Goal: Information Seeking & Learning: Learn about a topic

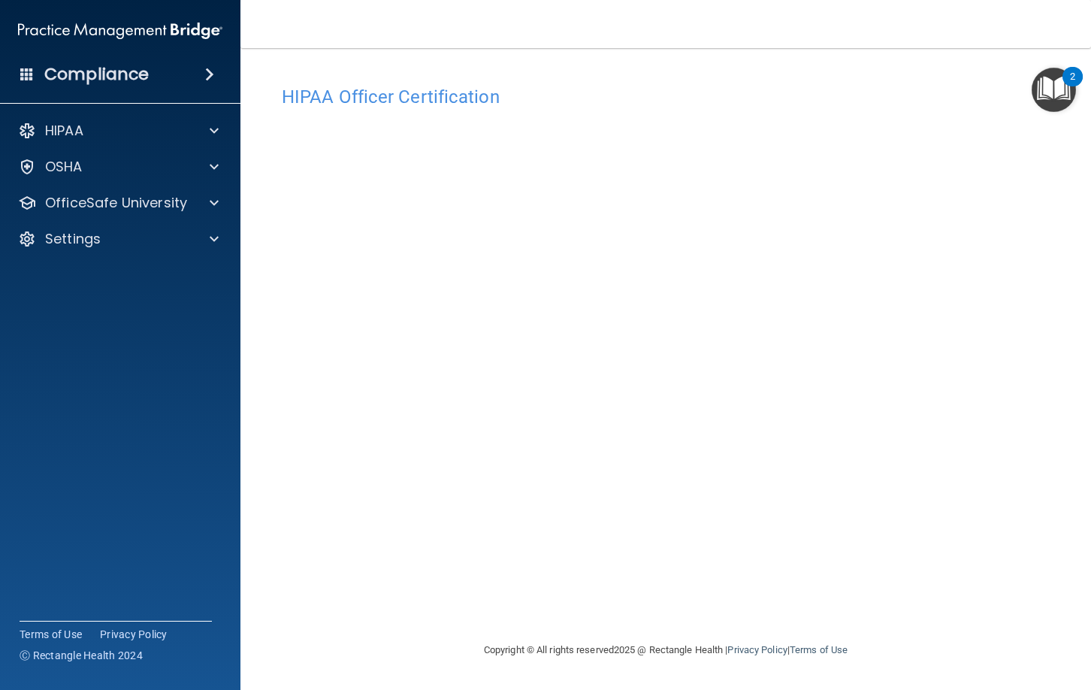
drag, startPoint x: 746, startPoint y: 32, endPoint x: 840, endPoint y: 51, distance: 96.7
click at [867, 59] on div "Toggle navigation [PERSON_NAME] [EMAIL_ADDRESS][DOMAIN_NAME] Manage My Enterpri…" at bounding box center [666, 345] width 851 height 690
click at [199, 205] on div at bounding box center [212, 203] width 38 height 18
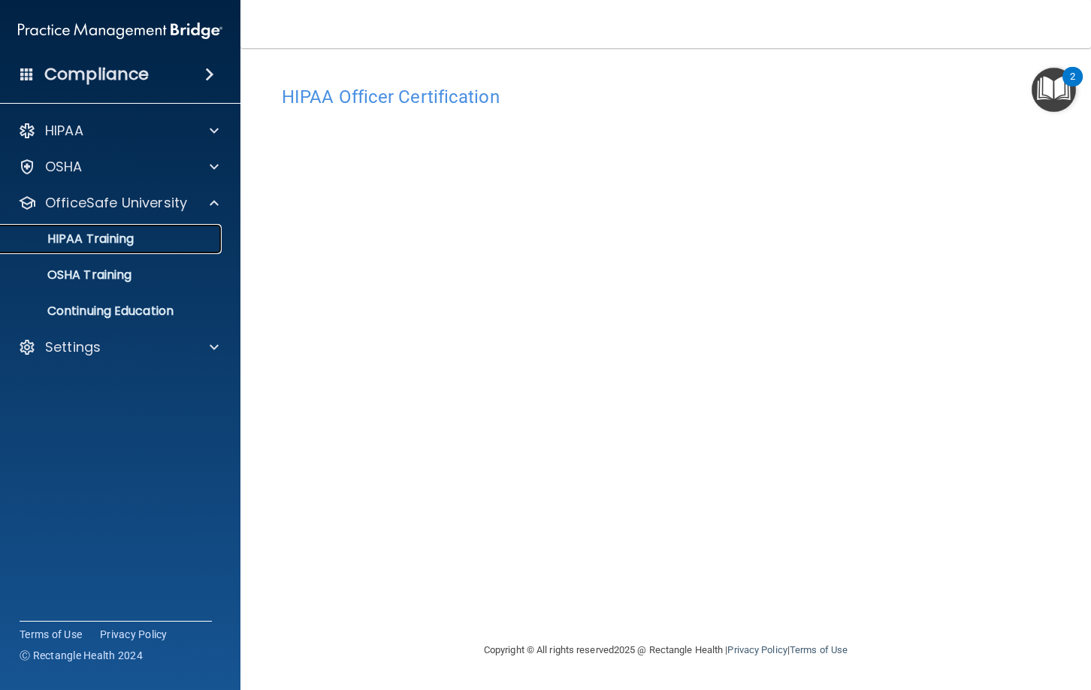
click at [147, 238] on div "HIPAA Training" at bounding box center [112, 239] width 205 height 15
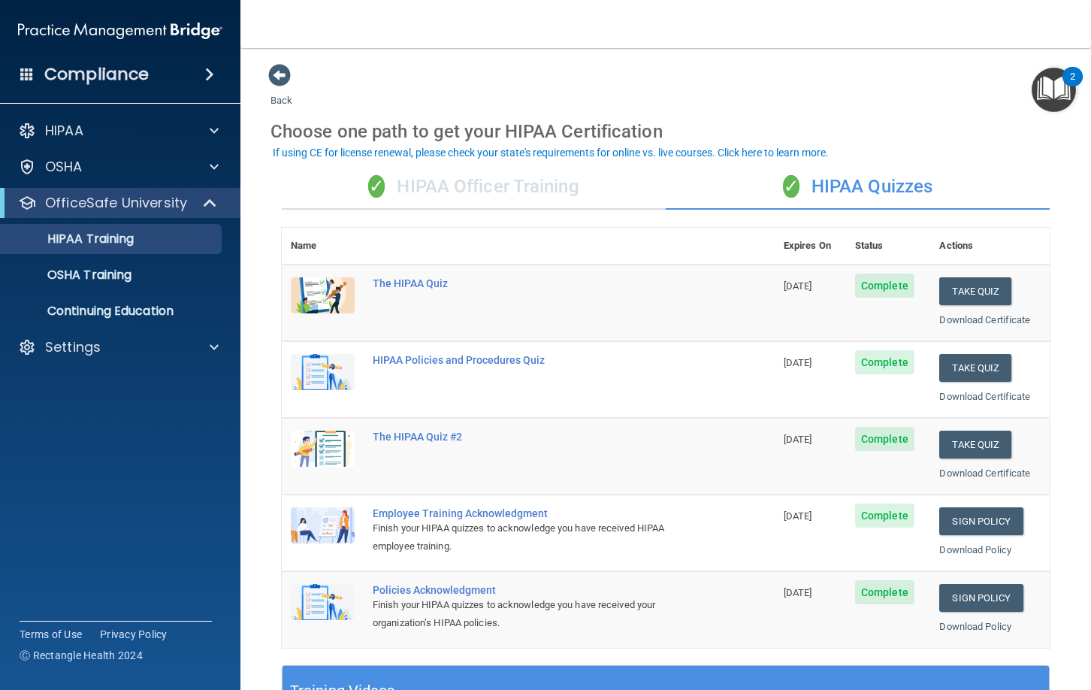
click at [477, 193] on div "✓ HIPAA Officer Training" at bounding box center [474, 187] width 384 height 45
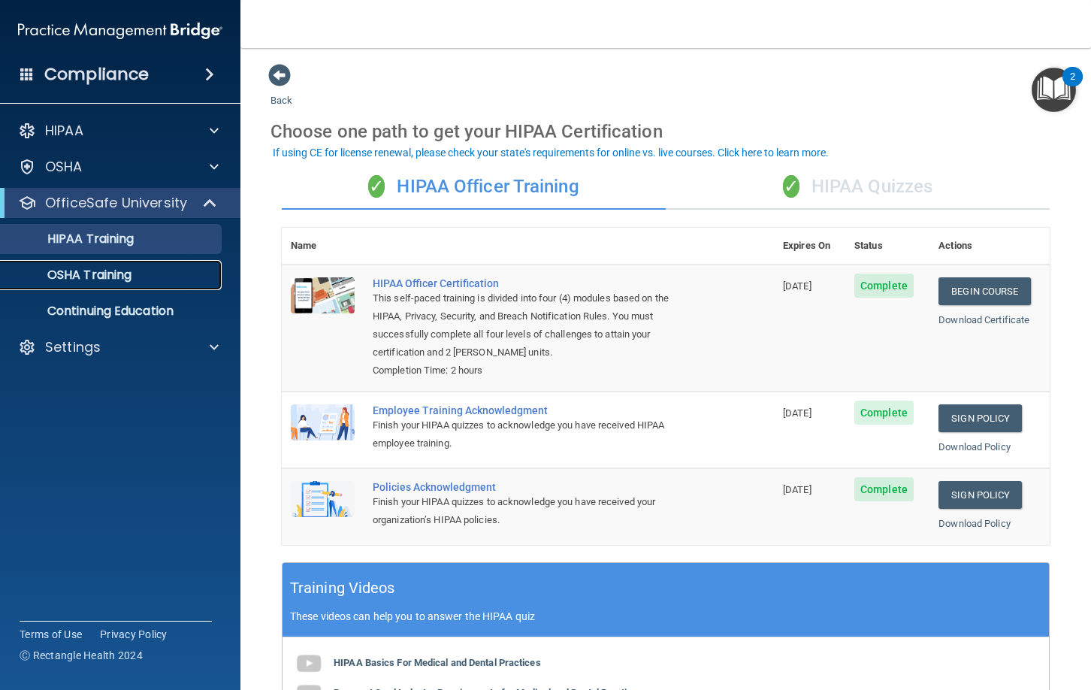
click at [134, 274] on div "OSHA Training" at bounding box center [112, 275] width 205 height 15
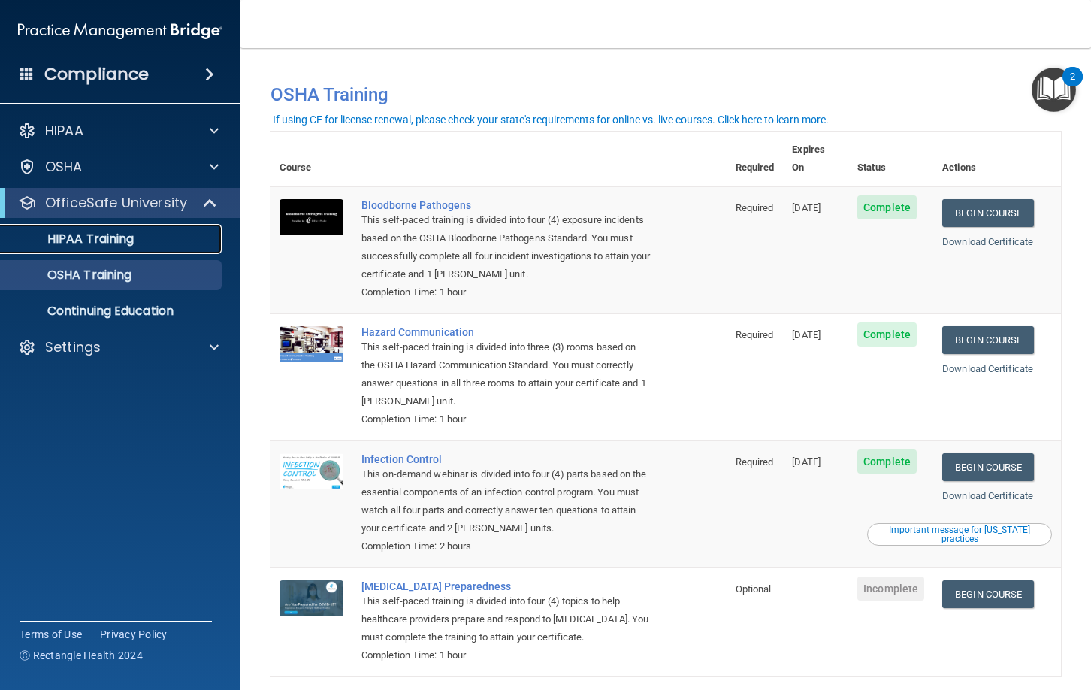
click at [134, 238] on p "HIPAA Training" at bounding box center [72, 239] width 124 height 15
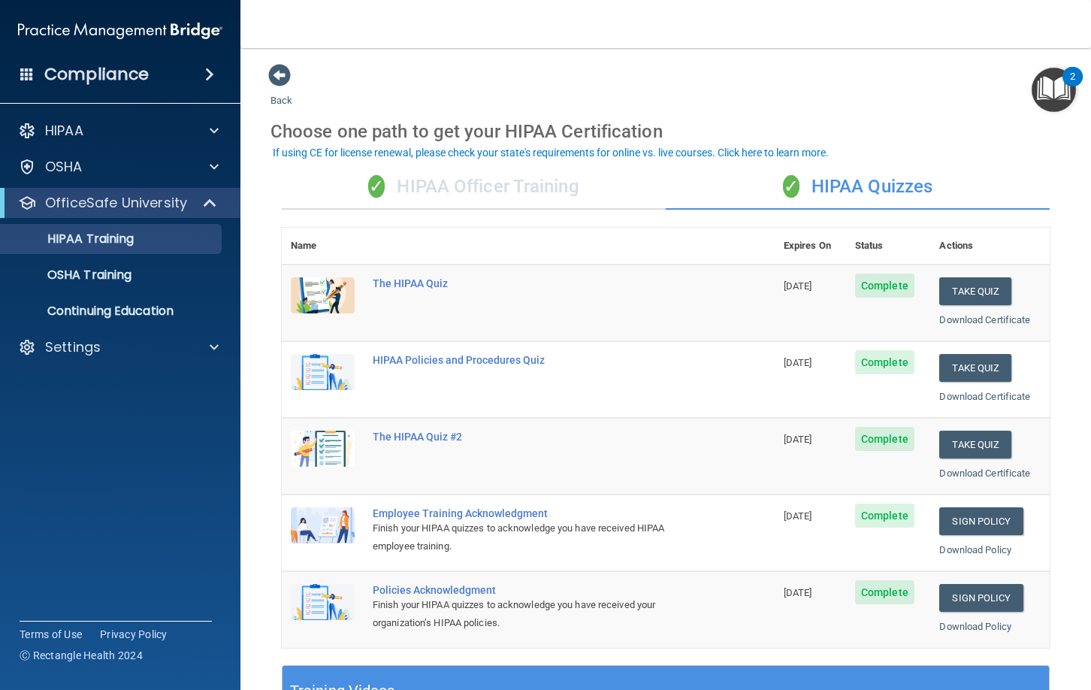
click at [548, 192] on div "✓ HIPAA Officer Training" at bounding box center [474, 187] width 384 height 45
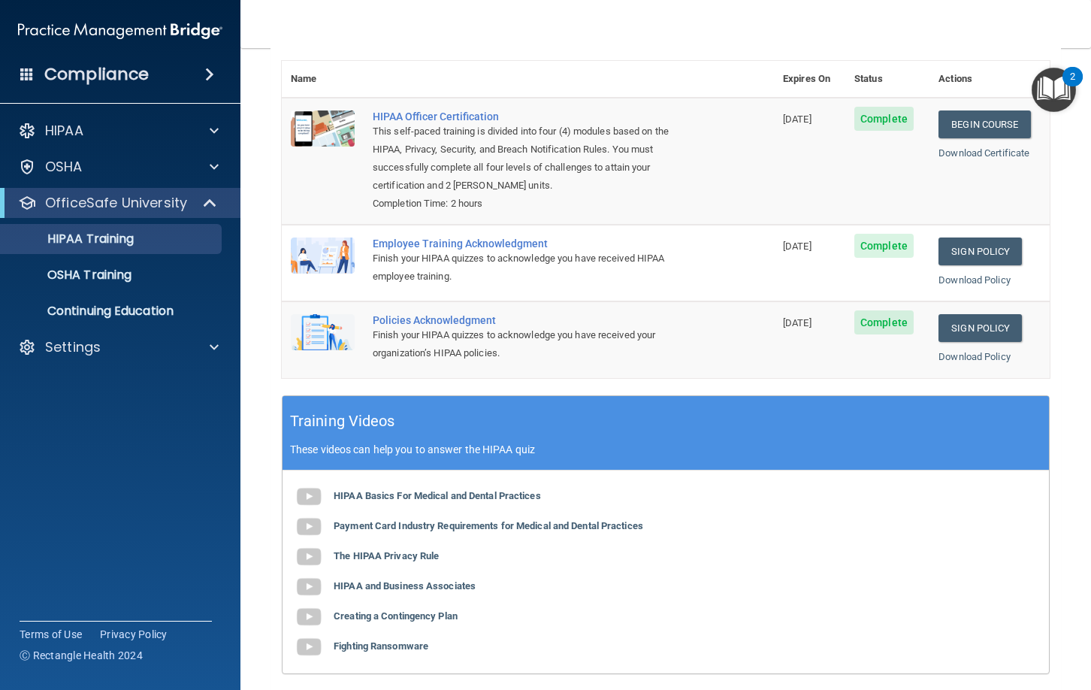
scroll to position [173, 0]
